Goal: Information Seeking & Learning: Check status

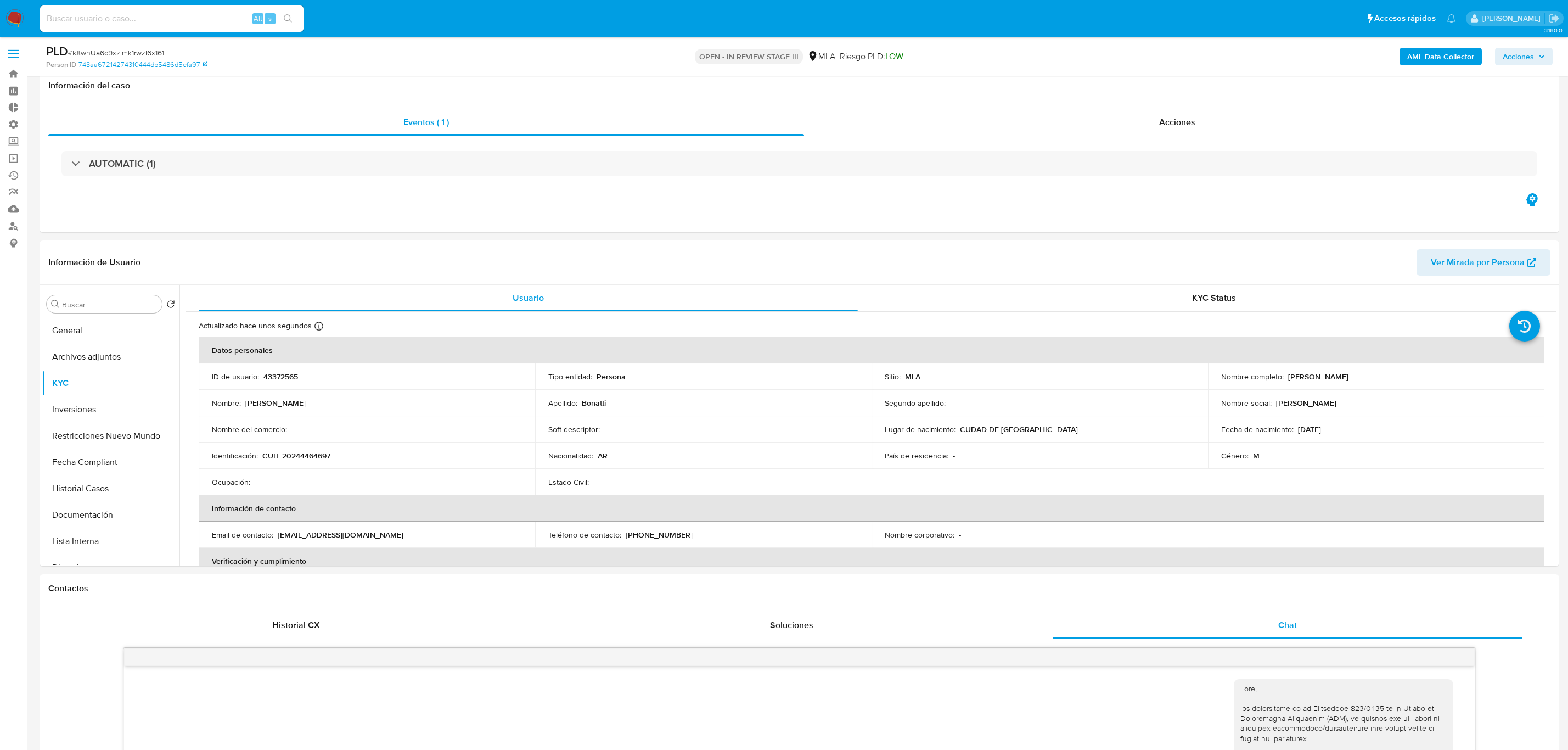
select select "10"
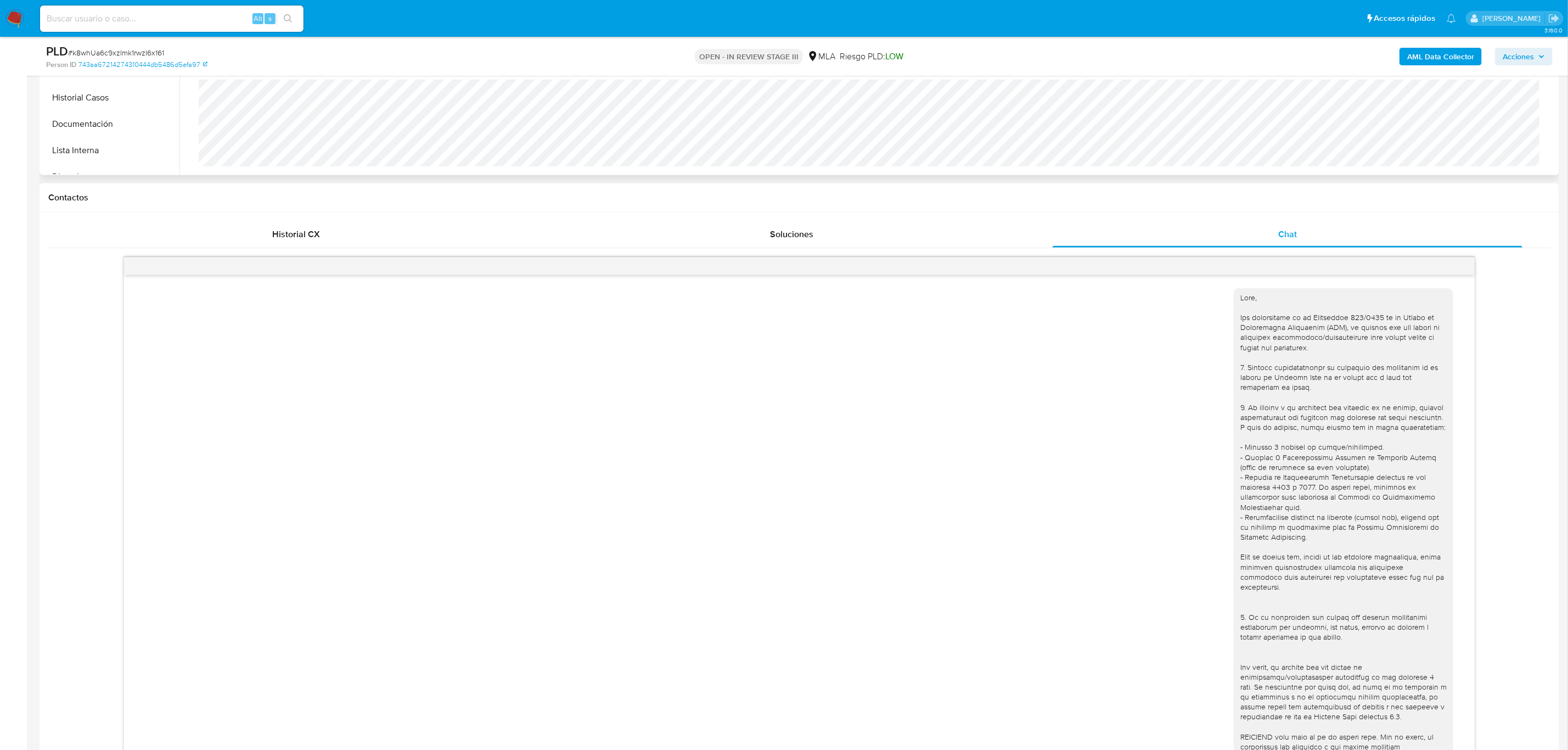
scroll to position [590, 0]
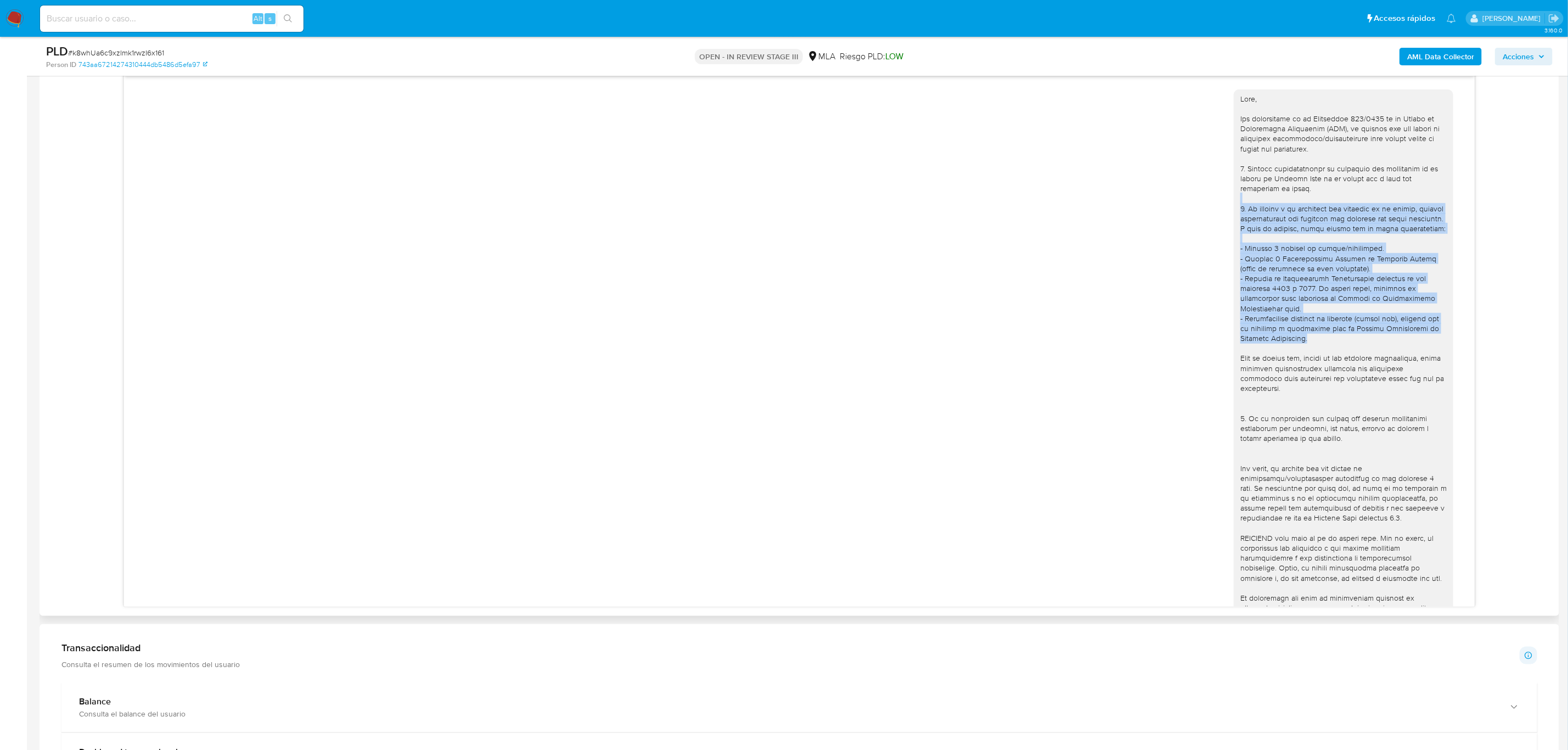
drag, startPoint x: 1474, startPoint y: 201, endPoint x: 1446, endPoint y: 341, distance: 142.8
click at [1446, 341] on div "18/08/2025 17:35:37 Hola, Esperamos que te encuentres muy bien. Te consultamos …" at bounding box center [799, 341] width 1351 height 530
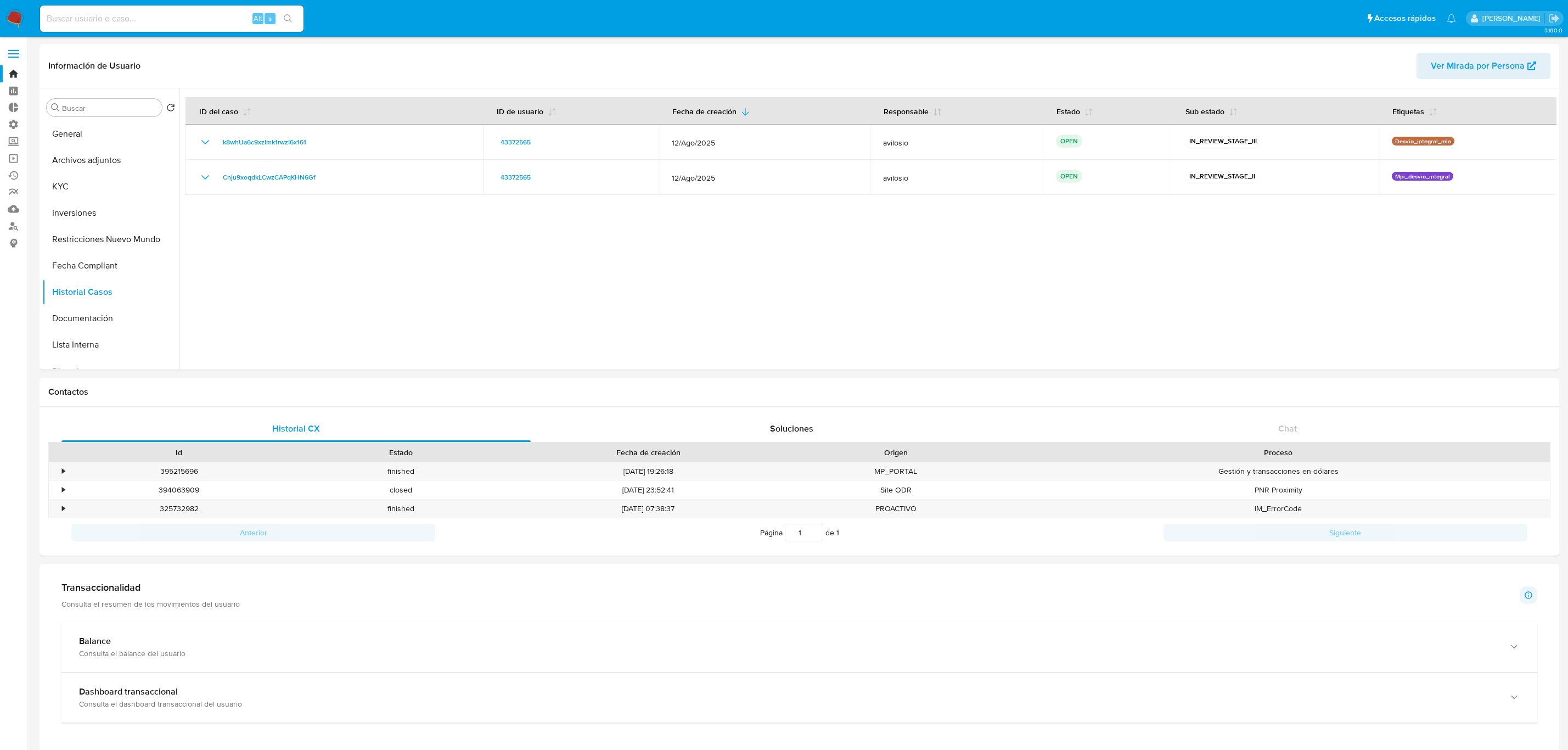
select select "10"
click at [17, 20] on img at bounding box center [15, 18] width 18 height 18
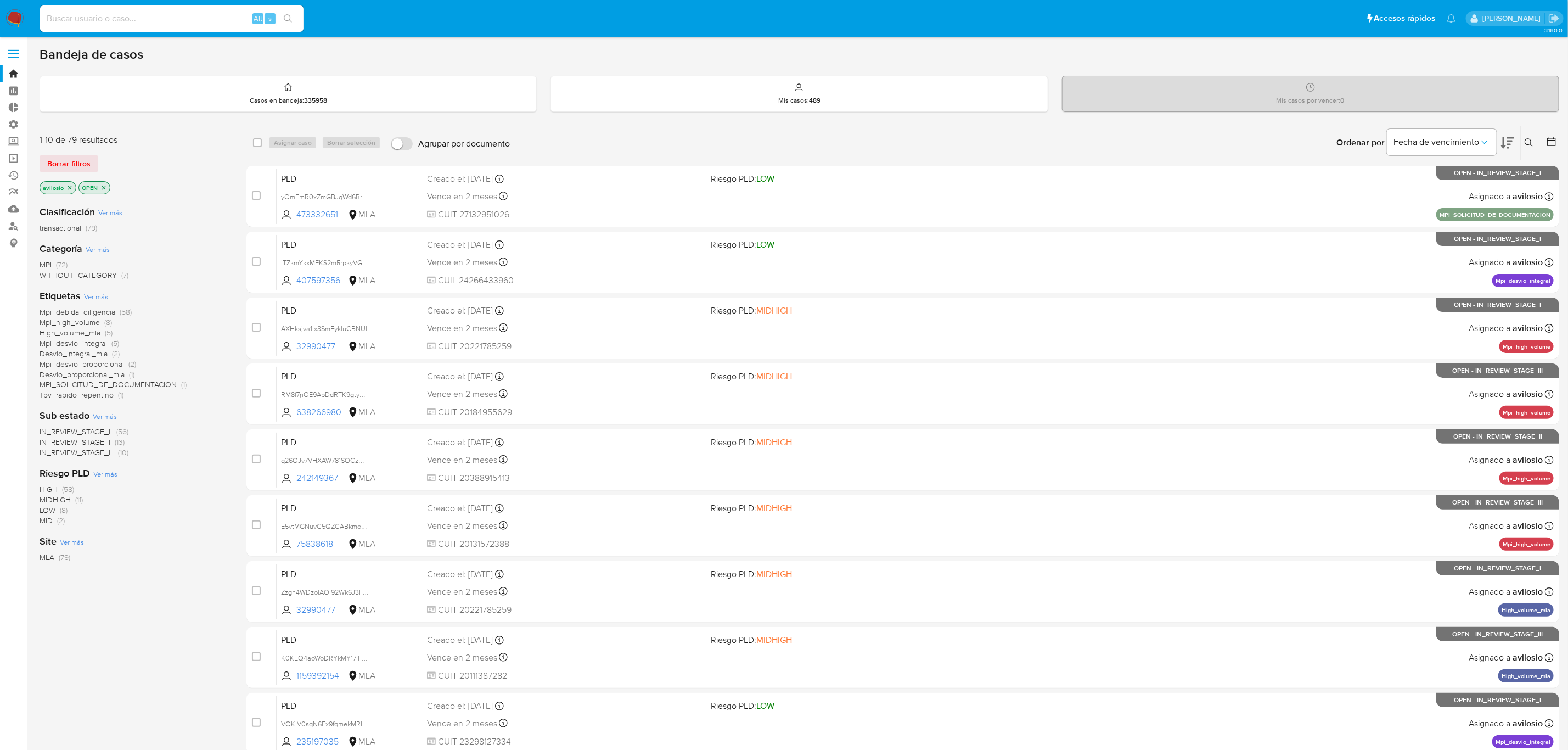
click at [84, 398] on span "Tpv_rapido_repentino" at bounding box center [76, 395] width 74 height 11
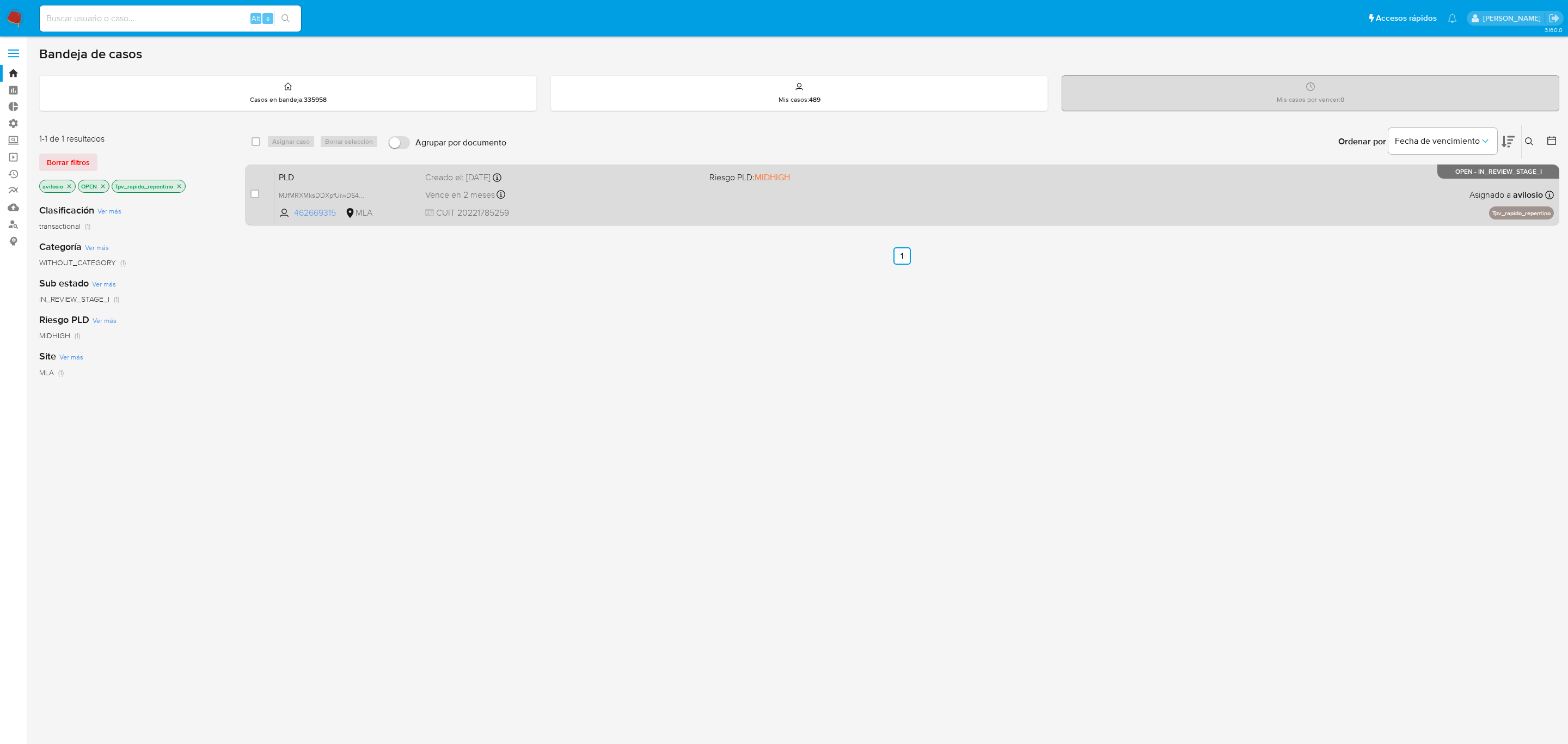
click at [304, 214] on span "462669315" at bounding box center [318, 213] width 49 height 12
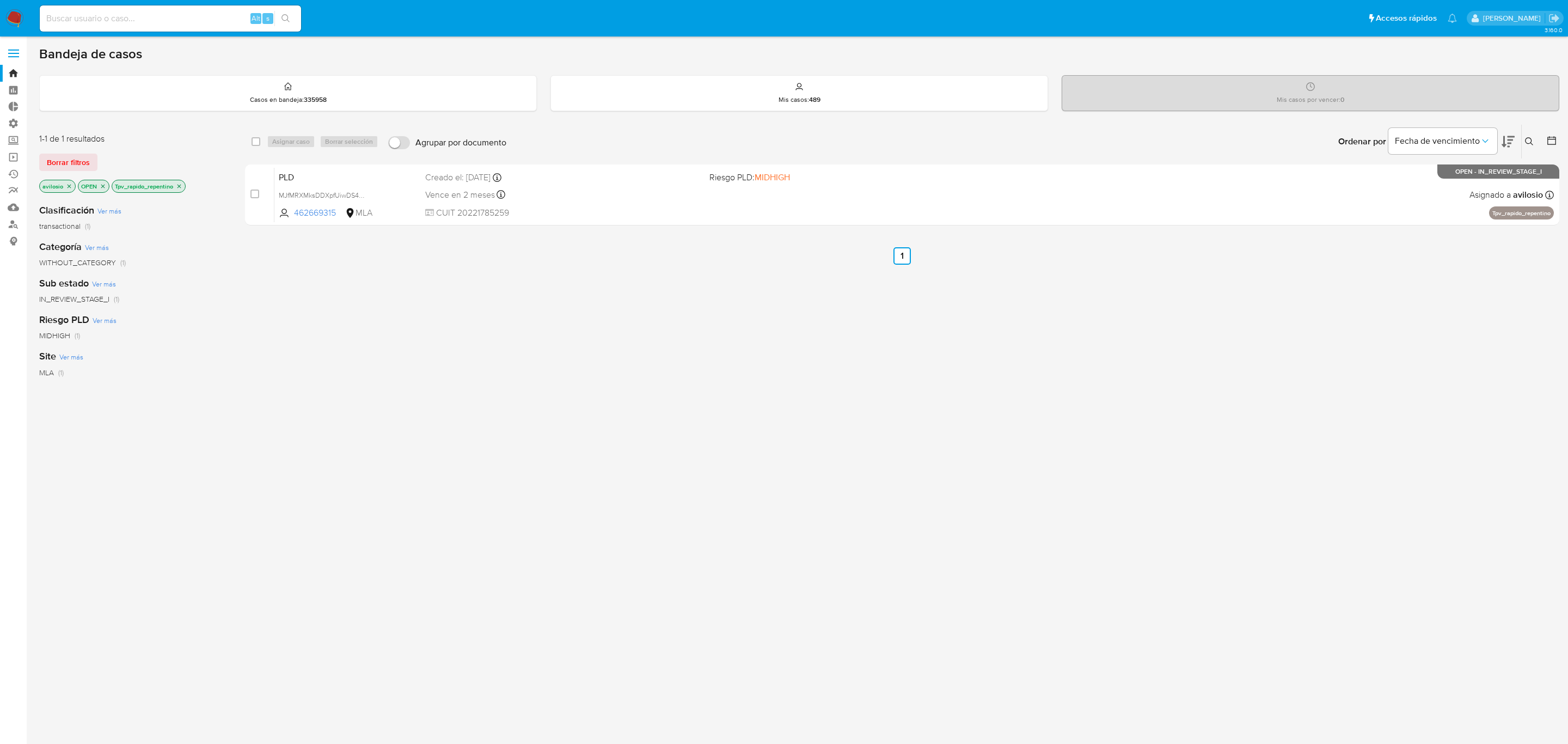
click at [180, 187] on icon "close-filter" at bounding box center [179, 186] width 7 height 7
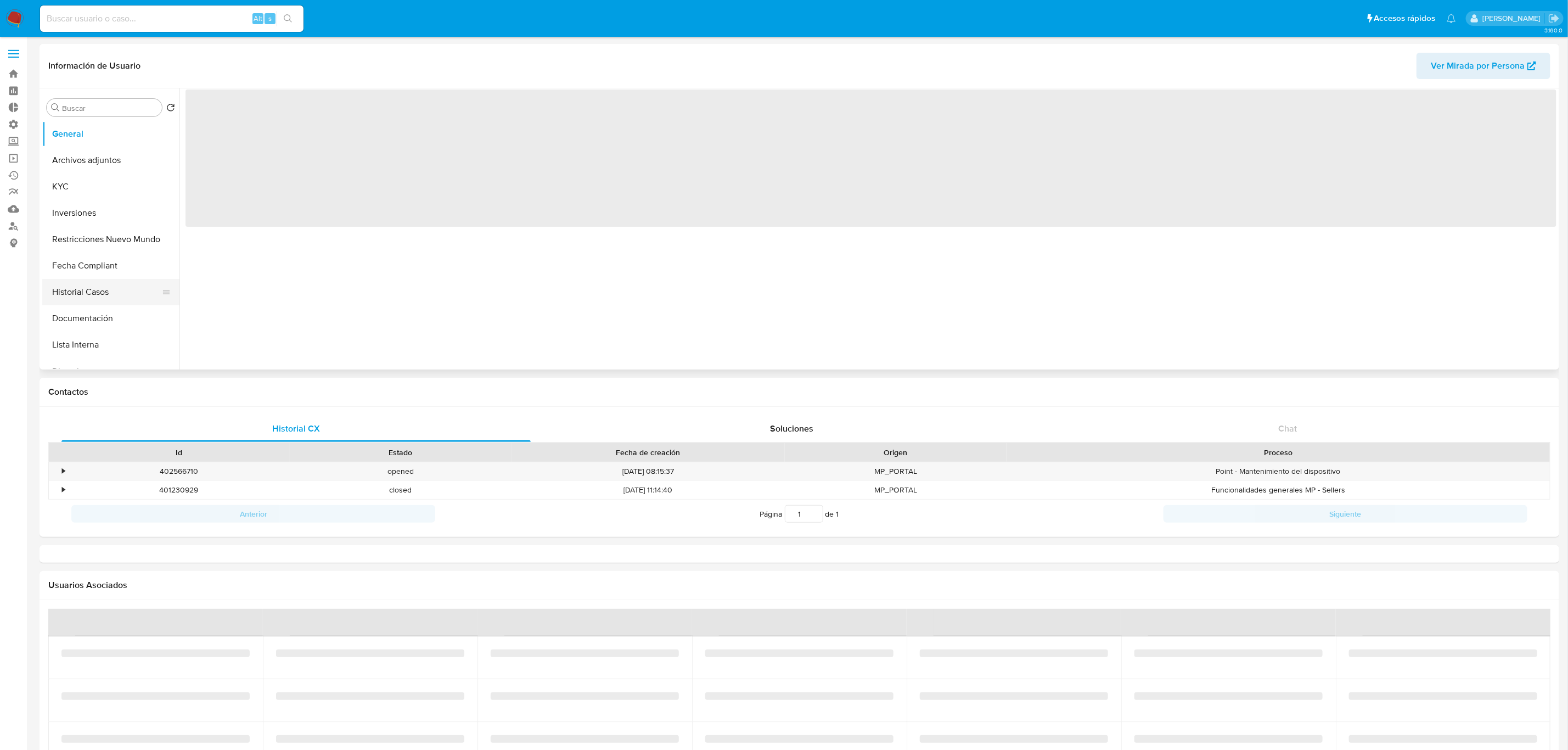
select select "10"
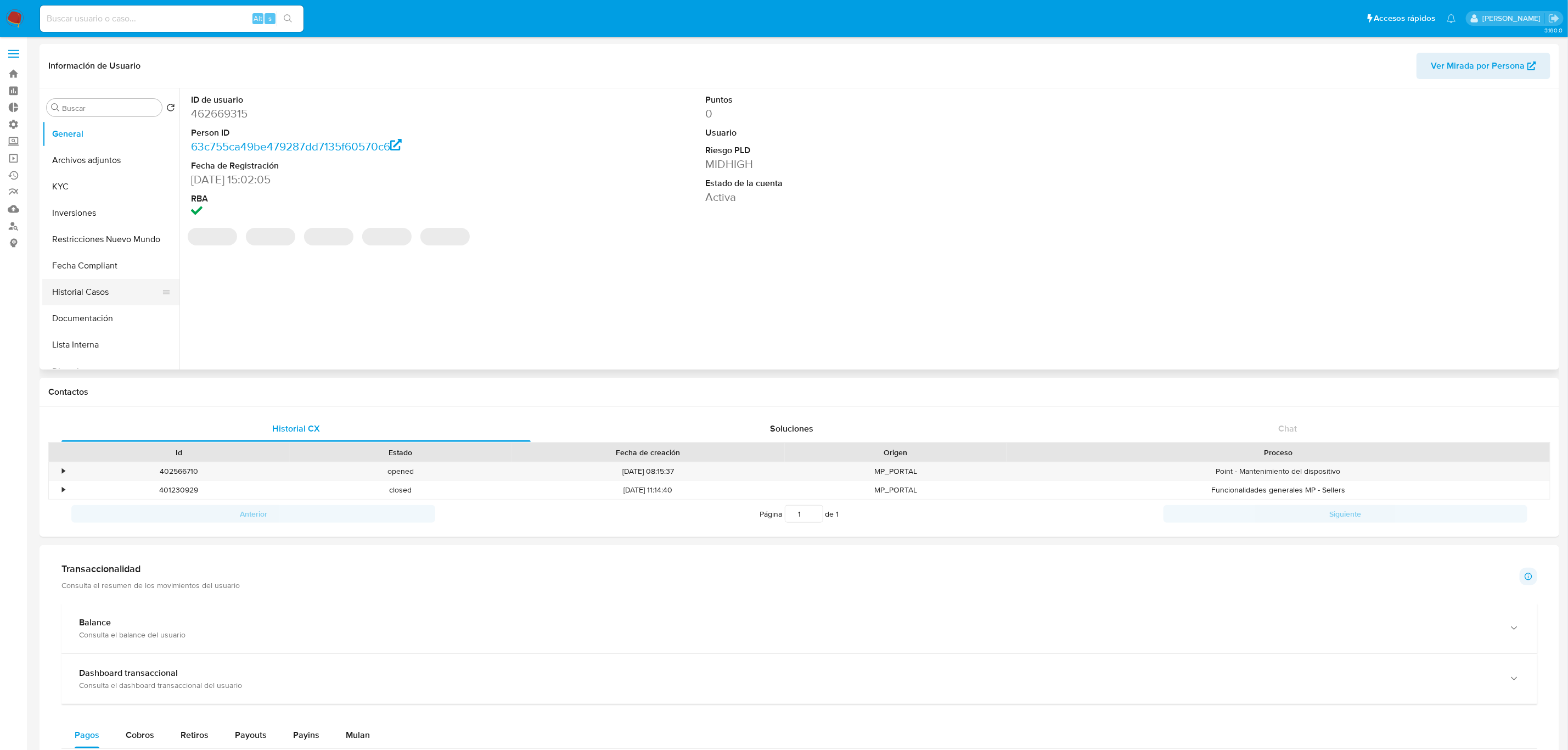
click at [91, 295] on button "Historial Casos" at bounding box center [106, 292] width 128 height 26
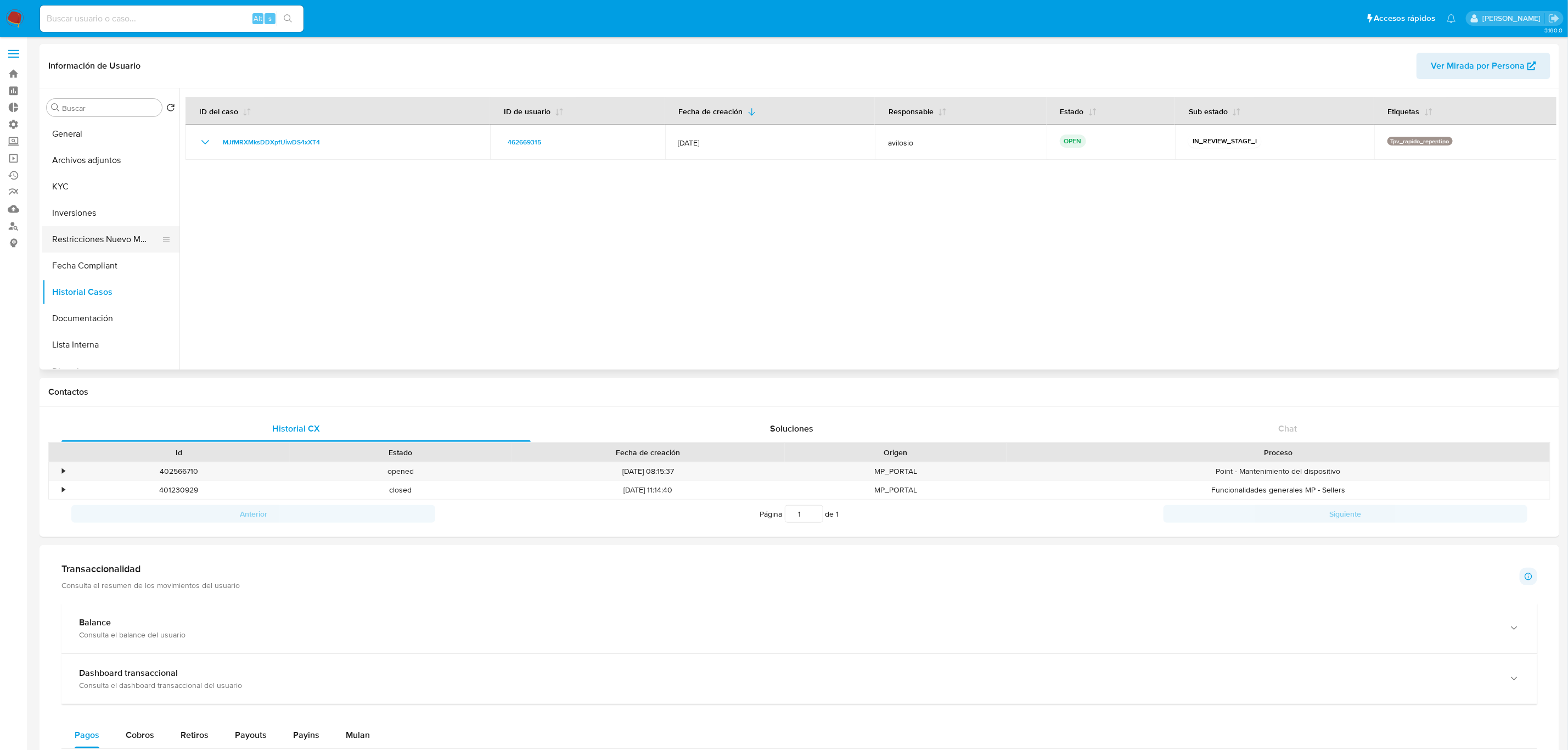
click at [109, 252] on button "Restricciones Nuevo Mundo" at bounding box center [106, 239] width 128 height 26
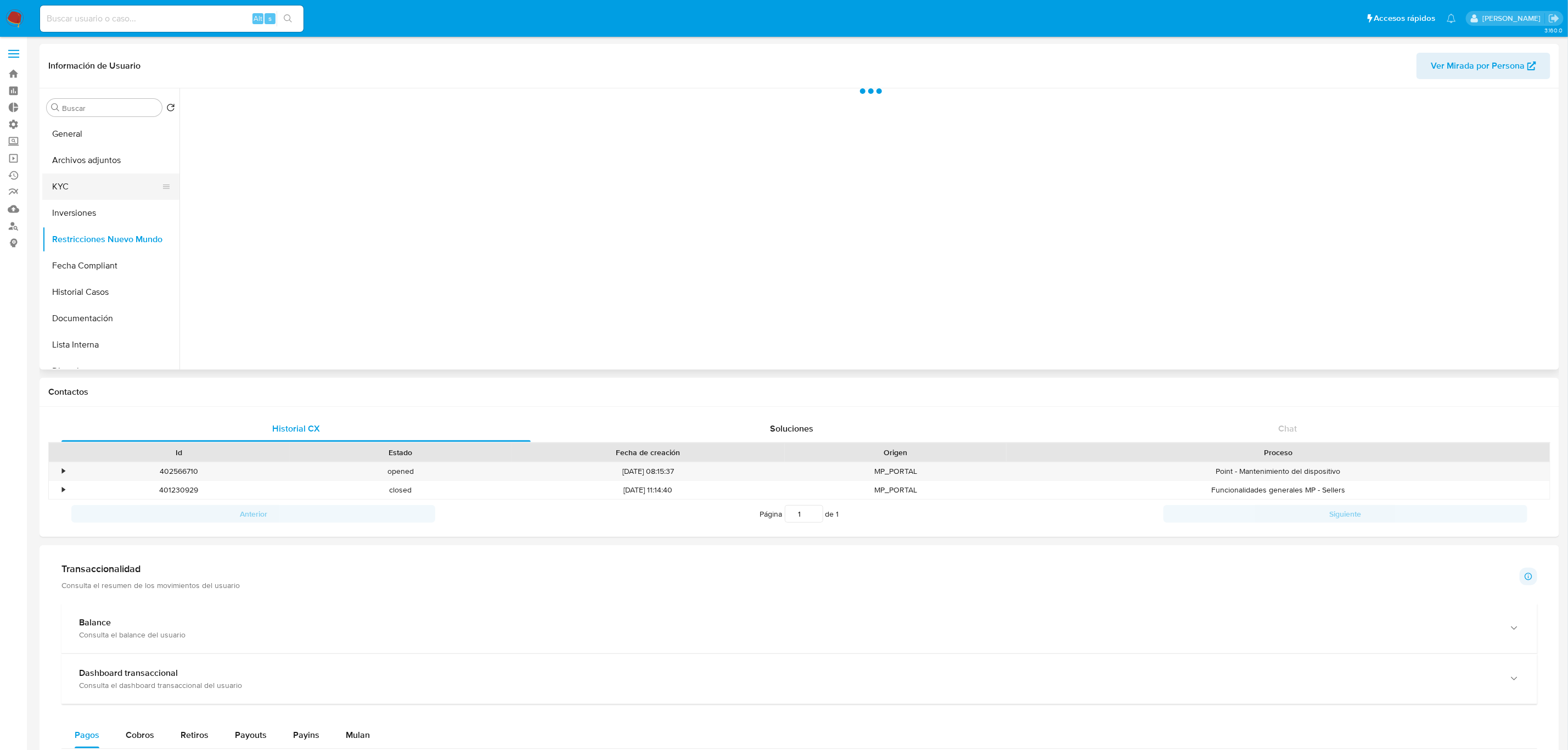
click at [86, 187] on button "KYC" at bounding box center [106, 187] width 128 height 26
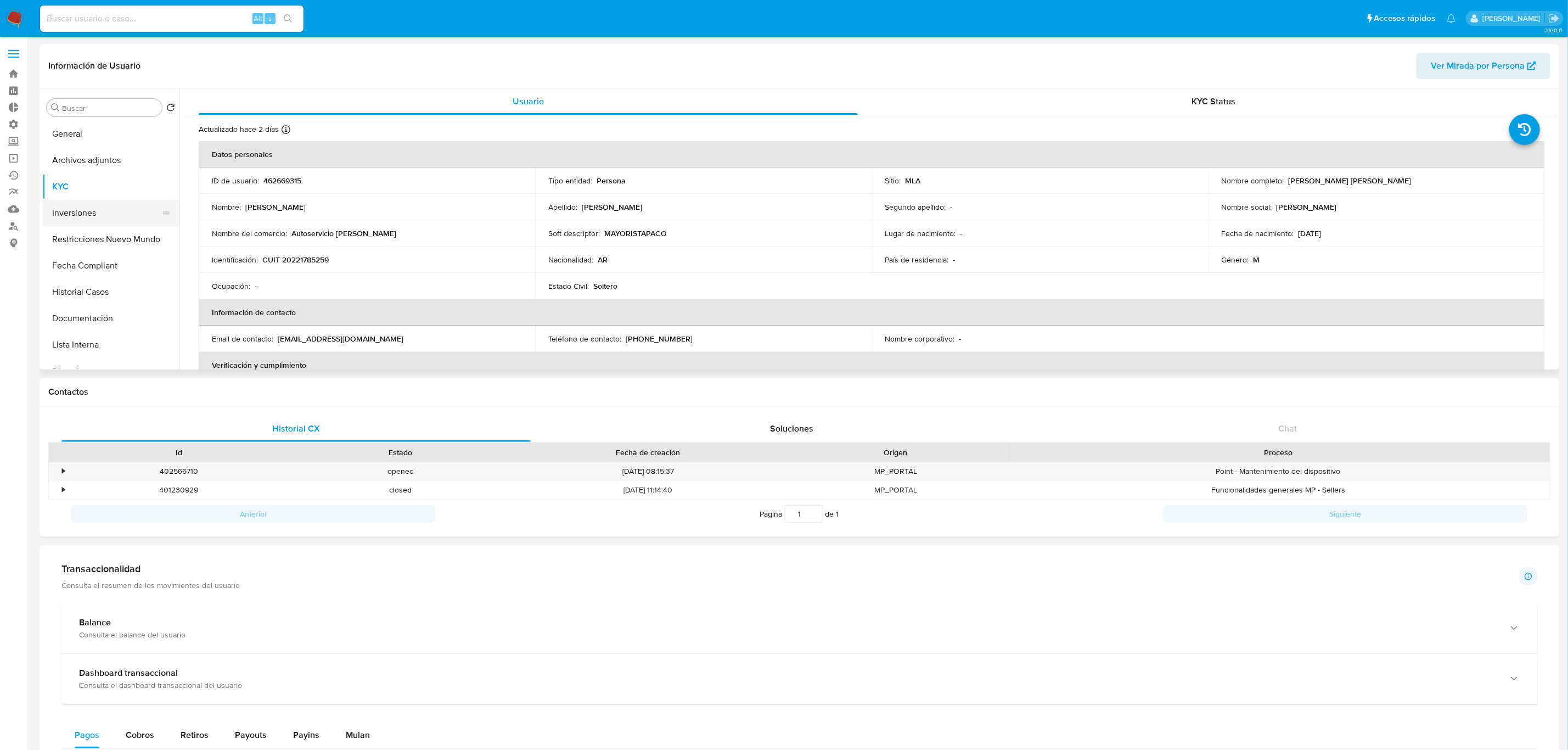
click at [101, 205] on button "Inversiones" at bounding box center [106, 213] width 128 height 26
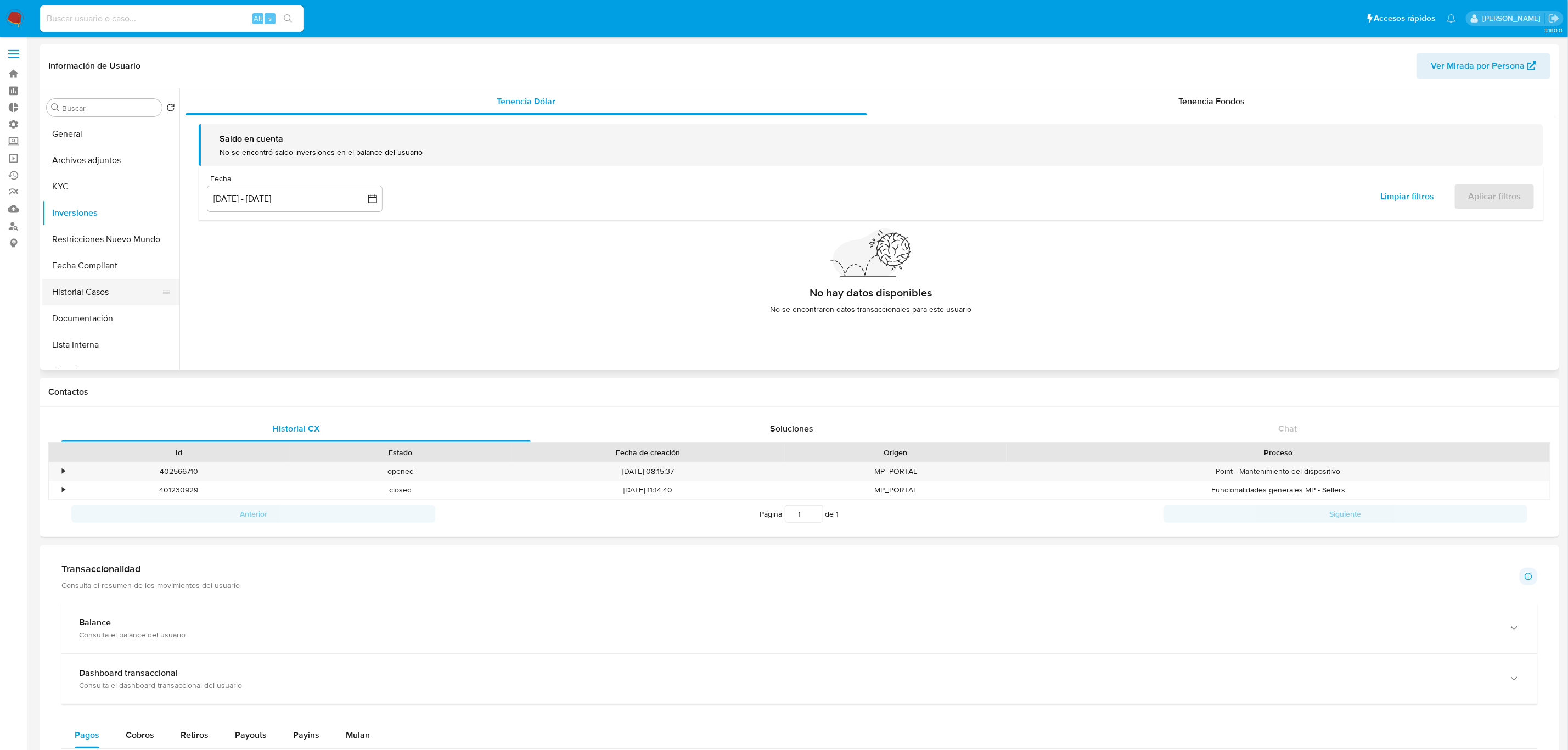
click at [97, 298] on button "Historial Casos" at bounding box center [106, 292] width 128 height 26
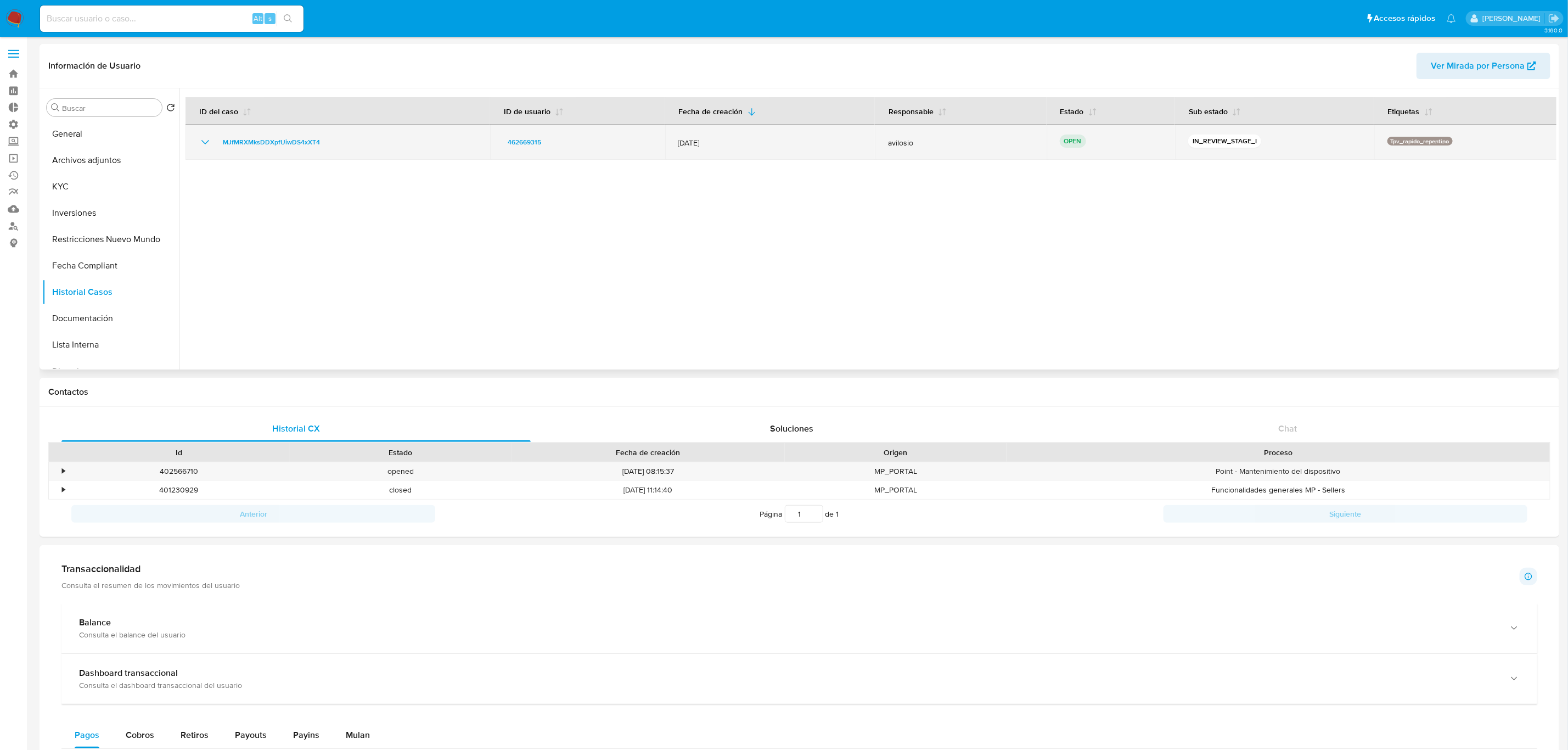
click at [205, 142] on icon "Mostrar/Ocultar" at bounding box center [205, 142] width 13 height 13
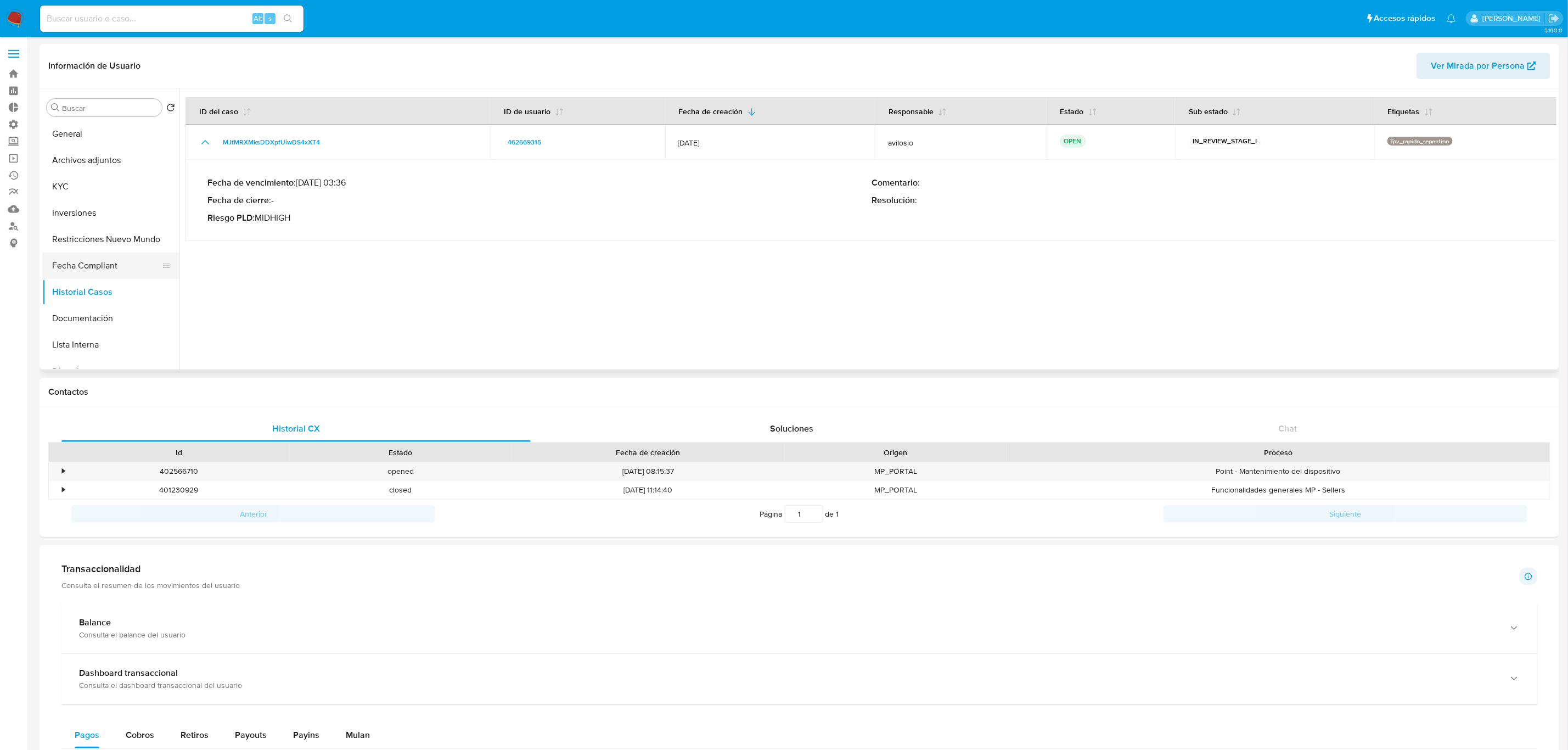
click at [99, 273] on button "Fecha Compliant" at bounding box center [106, 265] width 128 height 26
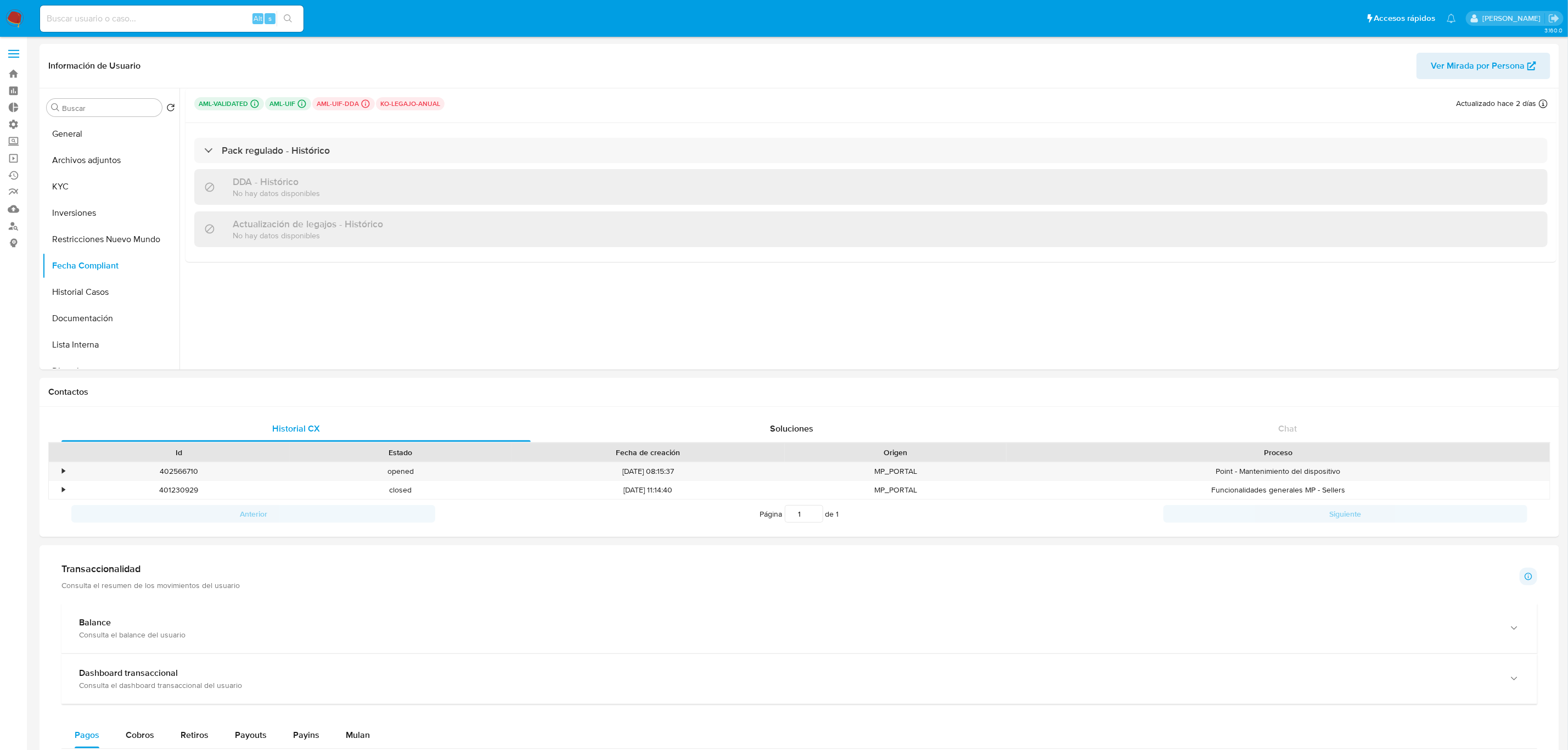
click at [18, 29] on nav "Pausado Ver notificaciones Alt s Accesos rápidos Presiona las siguientes teclas…" at bounding box center [784, 18] width 1568 height 37
click at [20, 20] on img at bounding box center [15, 18] width 18 height 18
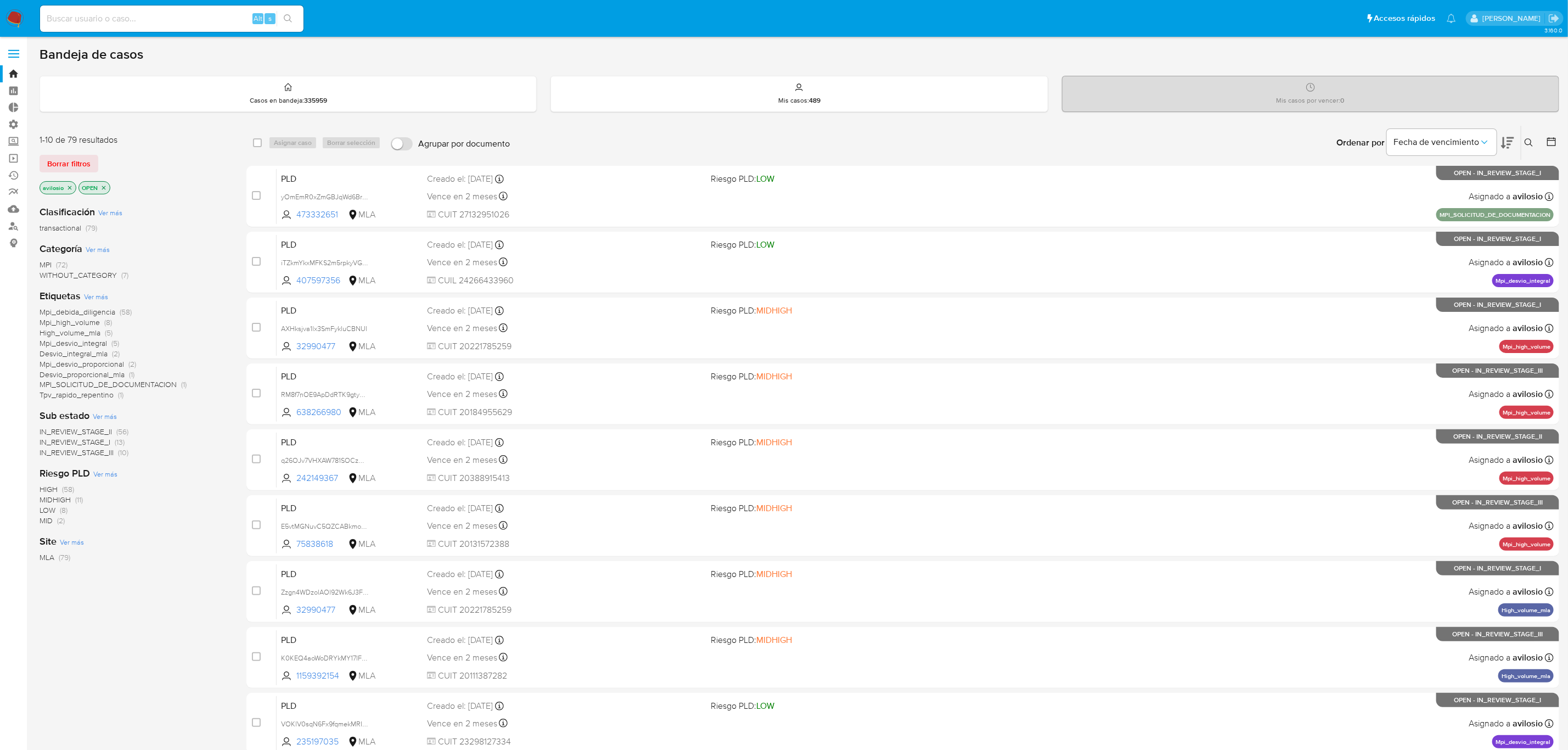
click at [71, 190] on icon "close-filter" at bounding box center [69, 188] width 7 height 7
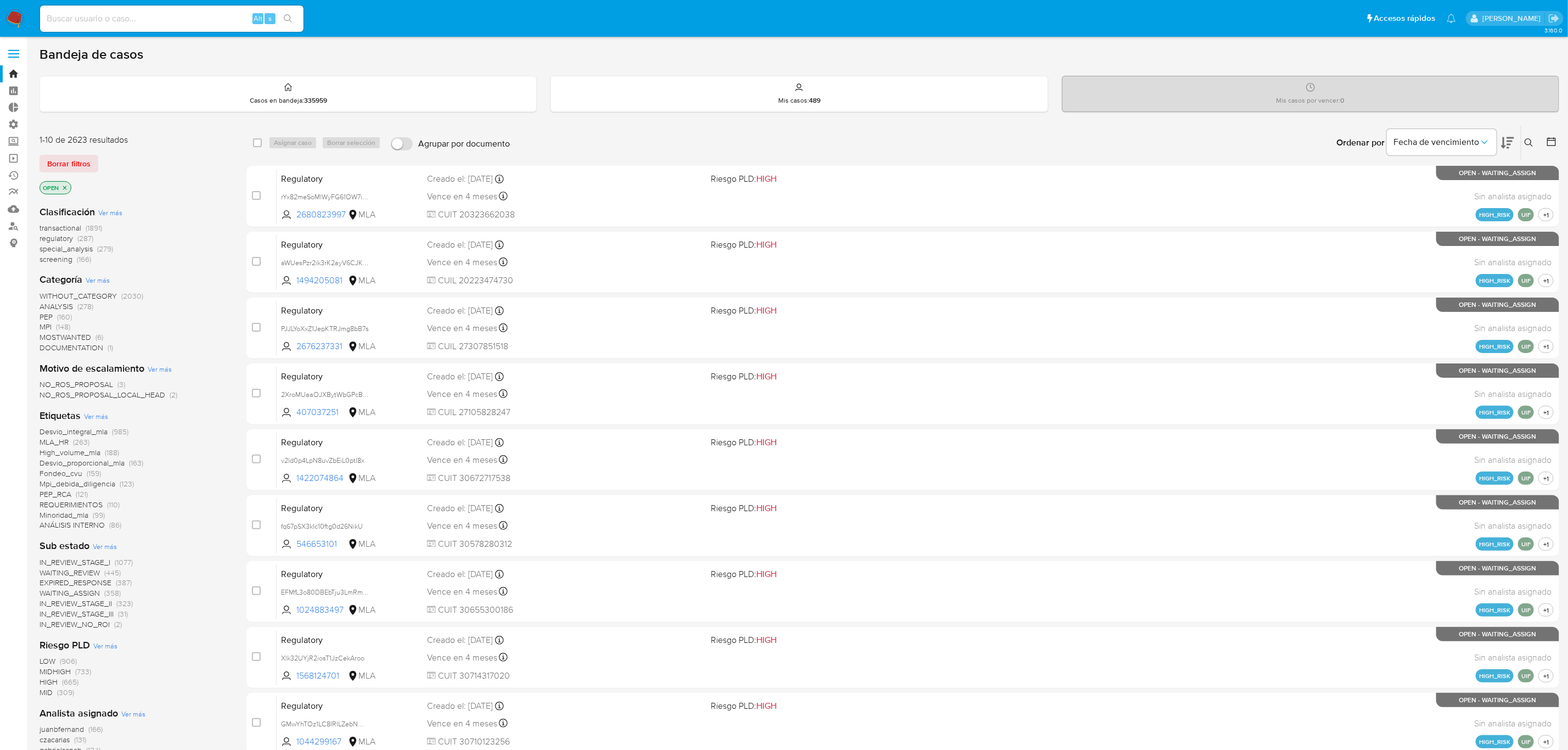
click at [66, 187] on icon "close-filter" at bounding box center [64, 188] width 7 height 7
click at [69, 397] on span "SANCTIONS_MPI" at bounding box center [68, 395] width 58 height 11
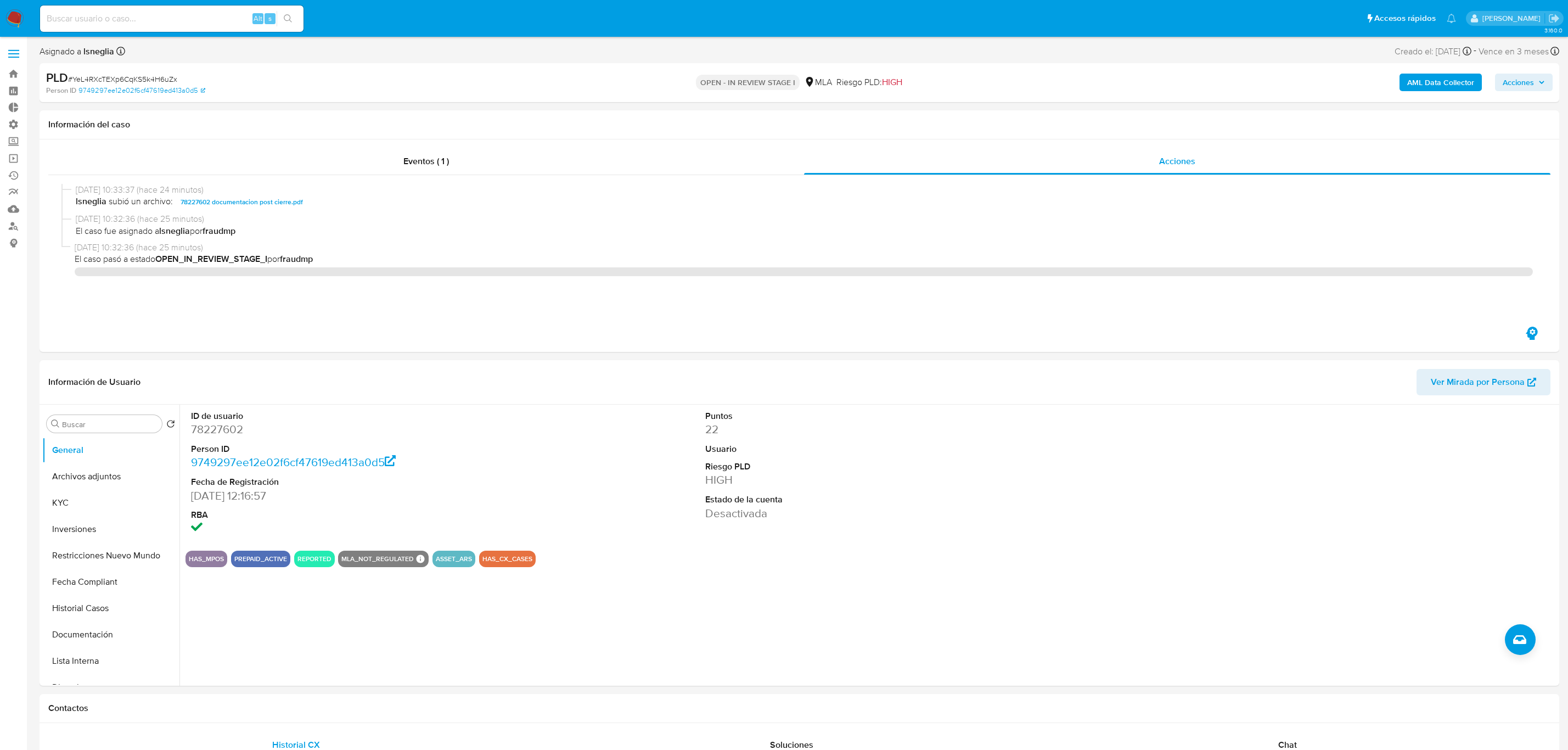
select select "10"
